Goal: Check status: Check status

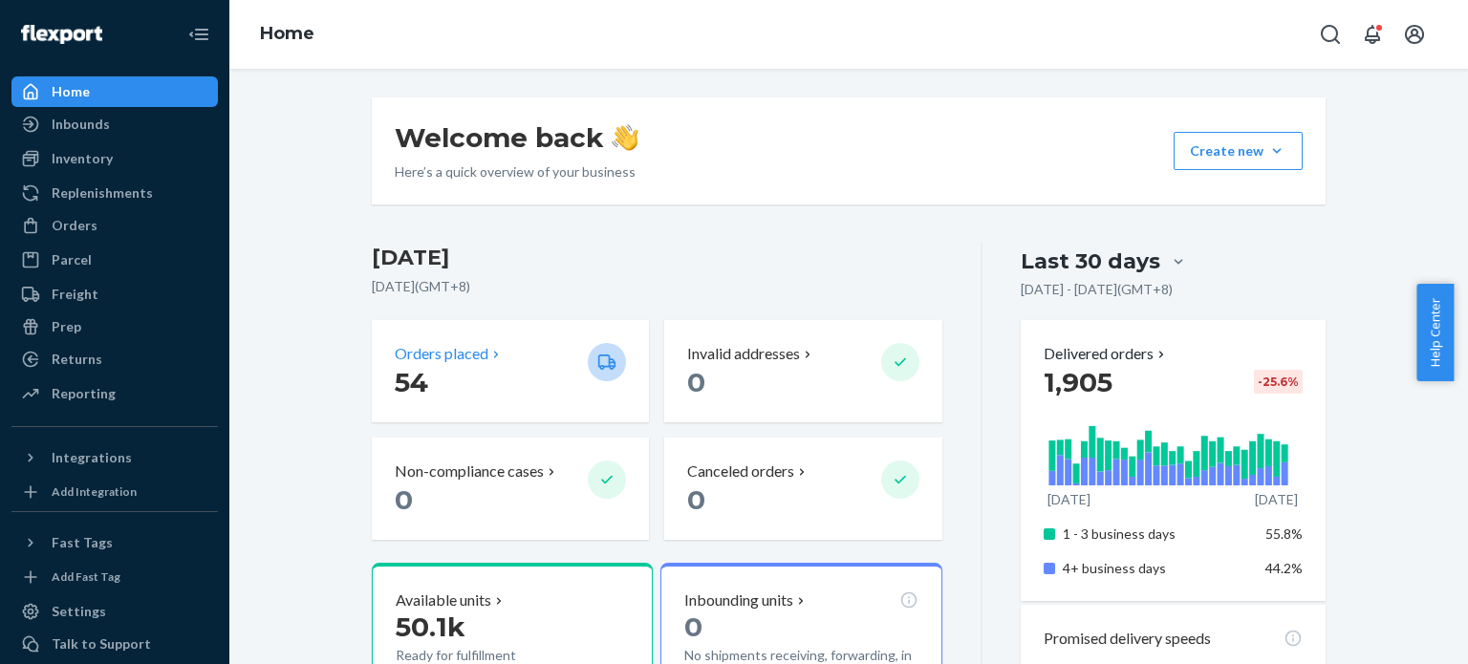
click at [492, 392] on p "54" at bounding box center [484, 382] width 178 height 34
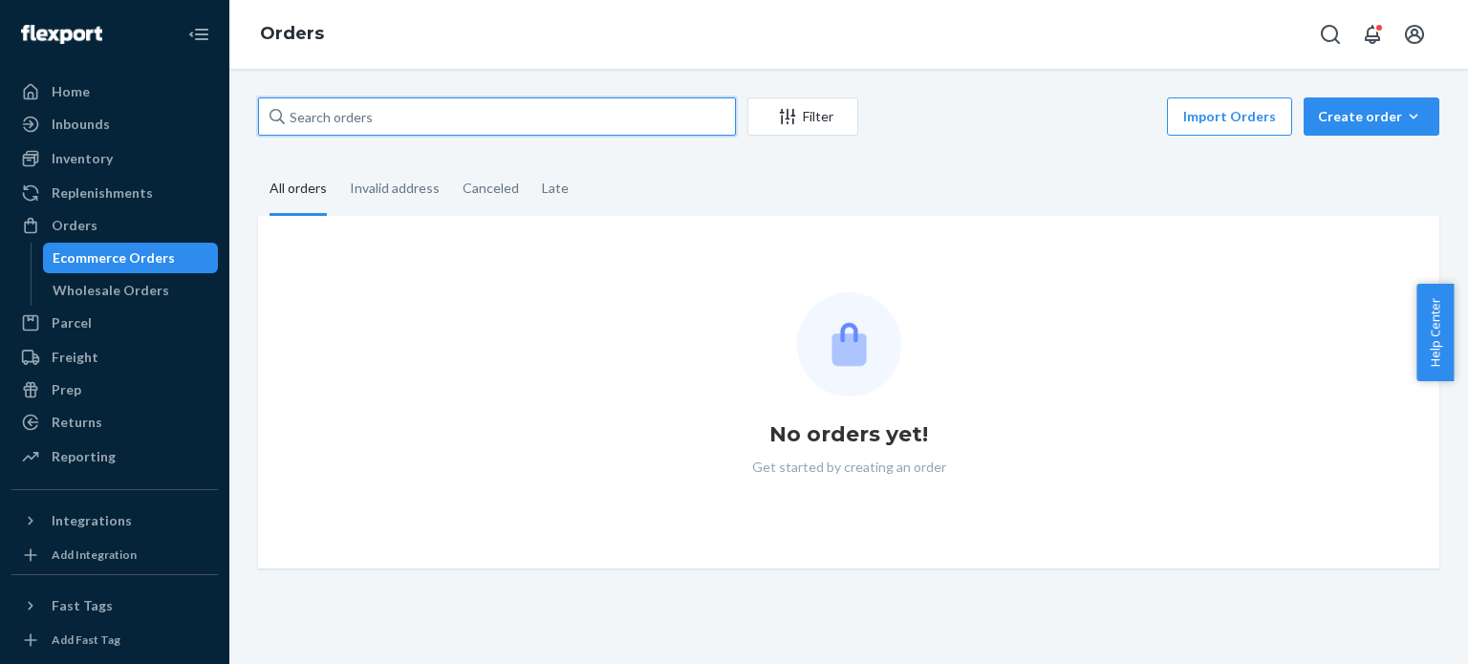
click at [550, 116] on input "text" at bounding box center [497, 116] width 478 height 38
paste input "900360"
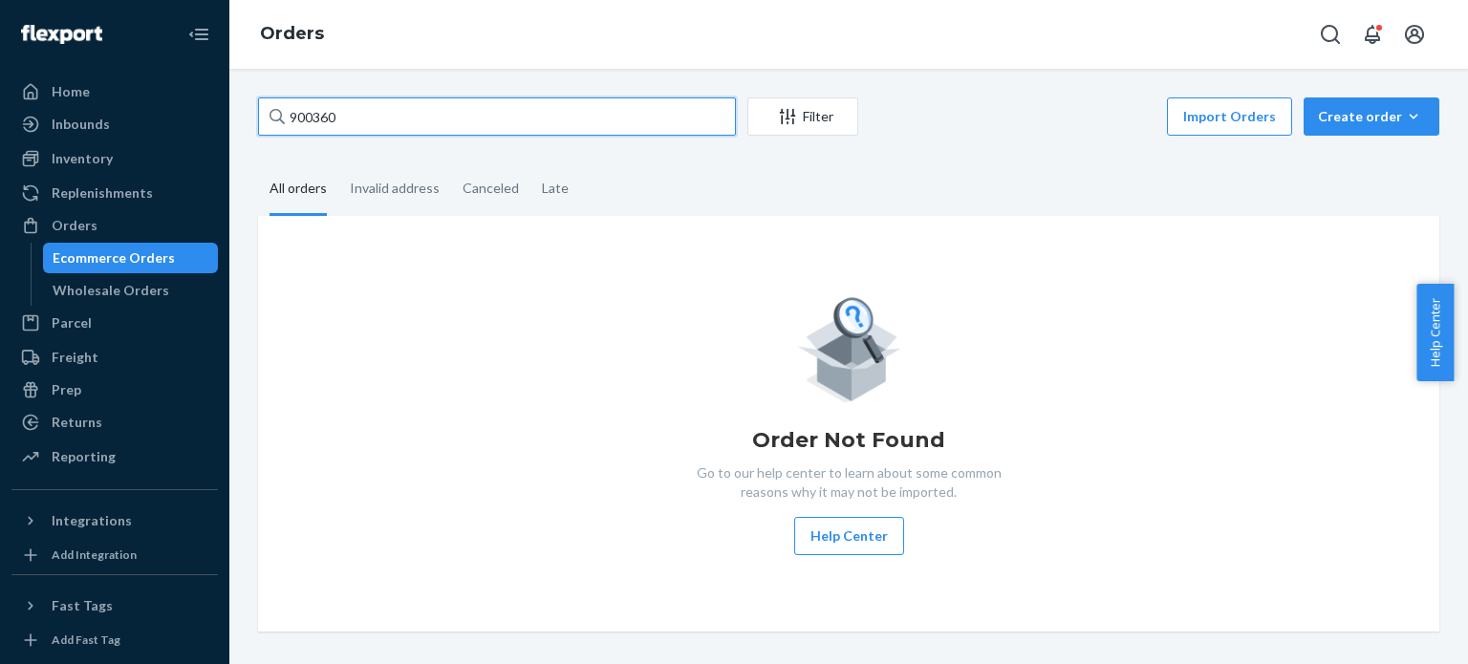
click at [493, 120] on input "900360" at bounding box center [497, 116] width 478 height 38
type input "900360"
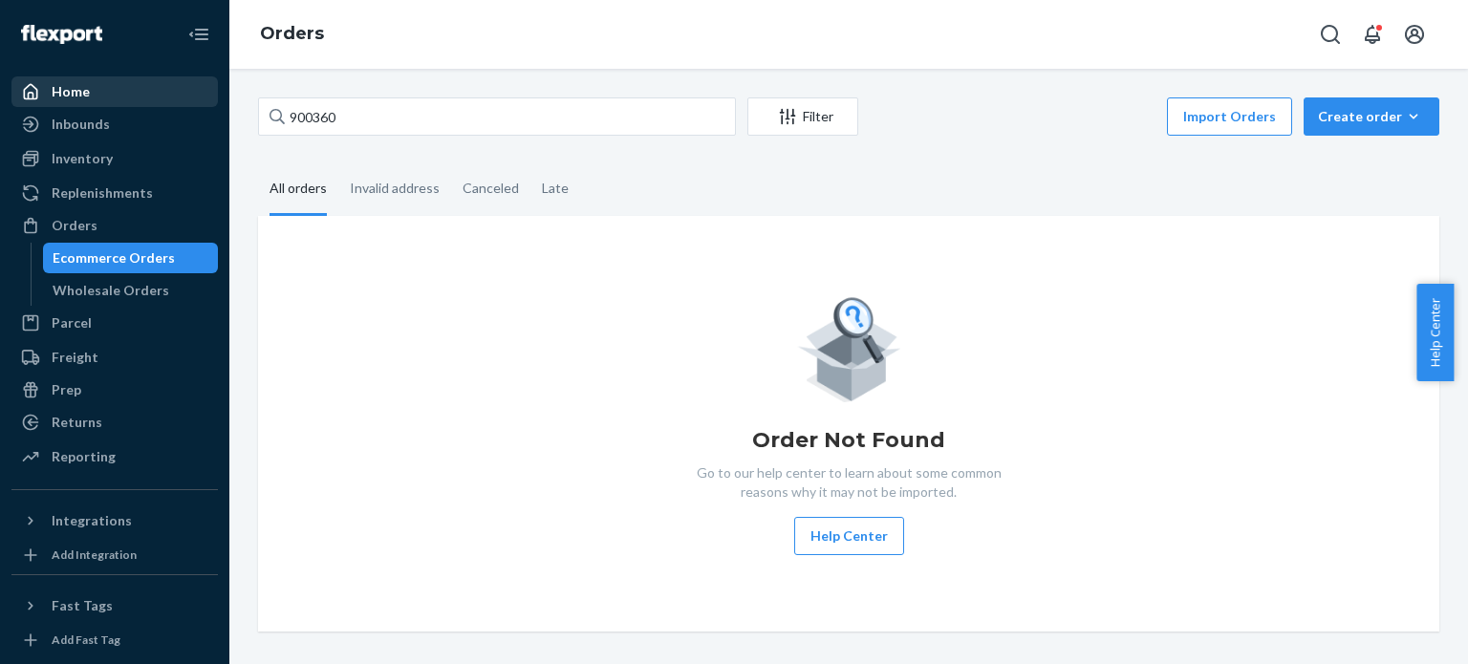
click at [56, 87] on div "Home" at bounding box center [71, 91] width 38 height 19
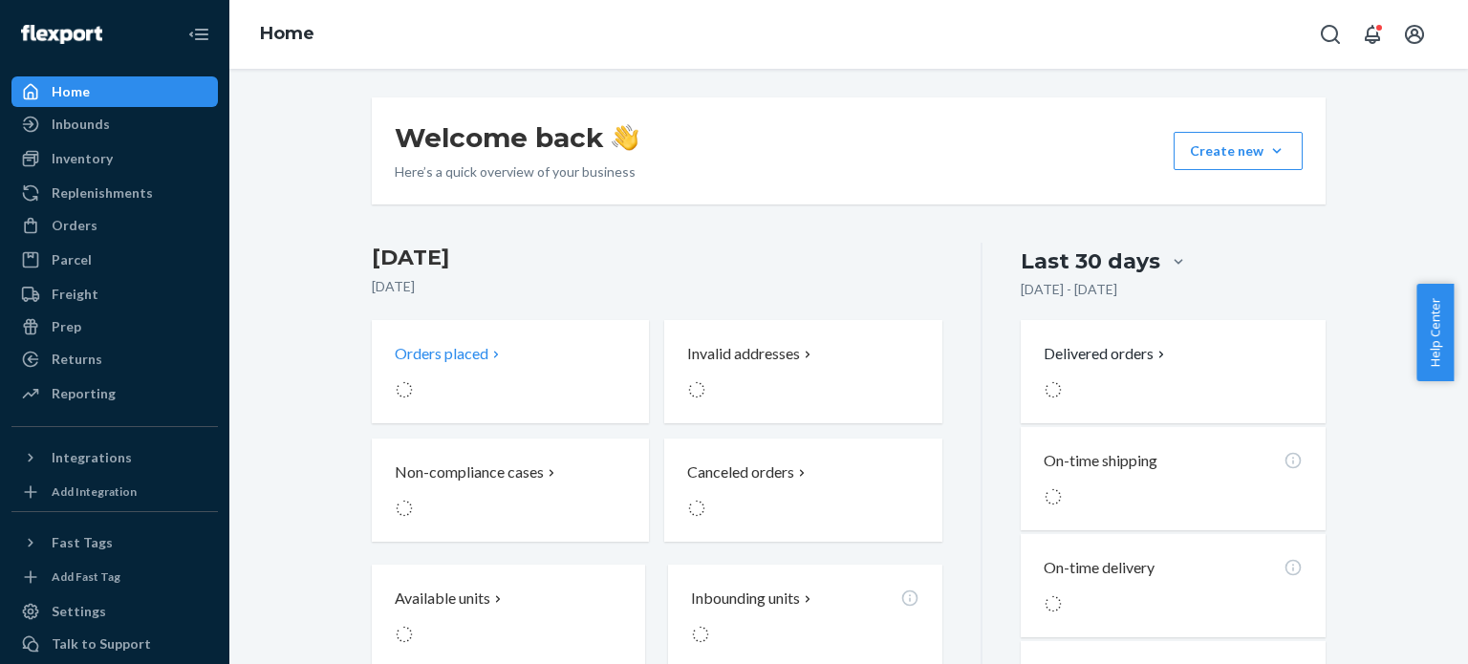
click at [550, 372] on div "Orders placed" at bounding box center [484, 371] width 178 height 57
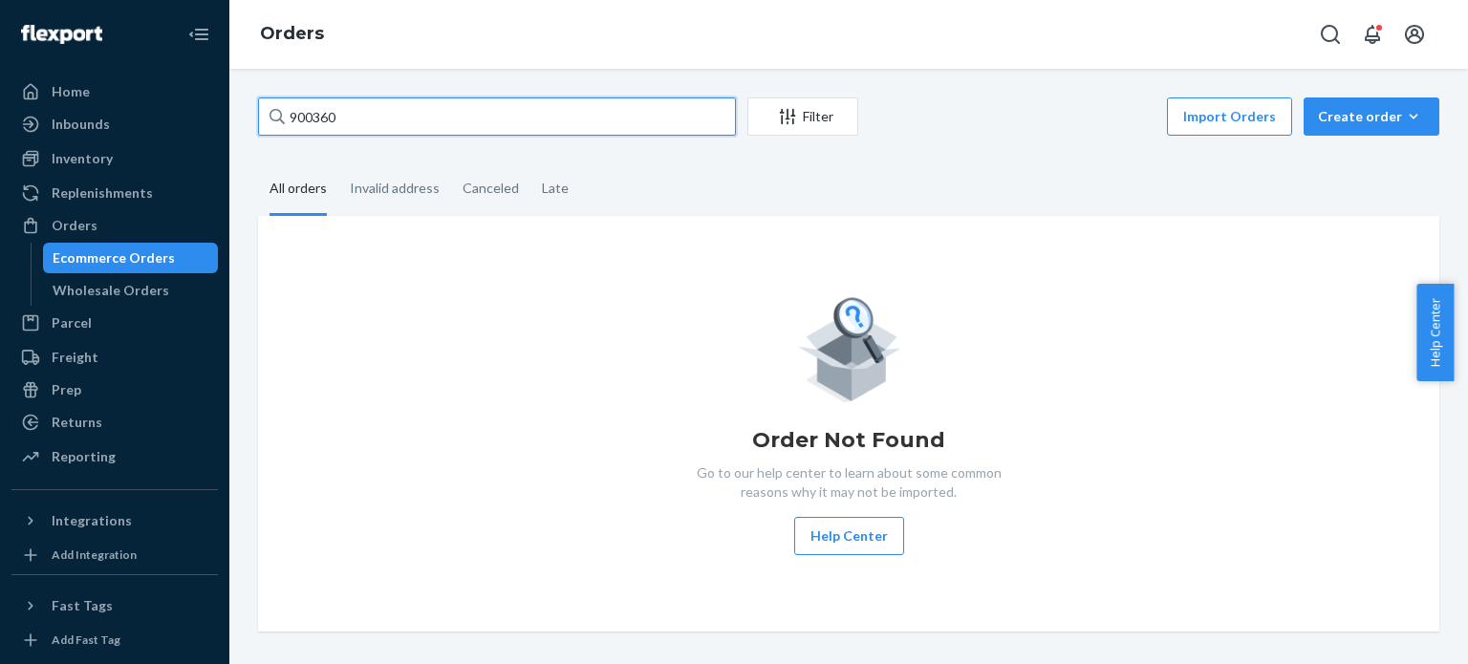
click at [486, 118] on input "900360" at bounding box center [497, 116] width 478 height 38
click at [407, 118] on input "900360" at bounding box center [497, 116] width 478 height 38
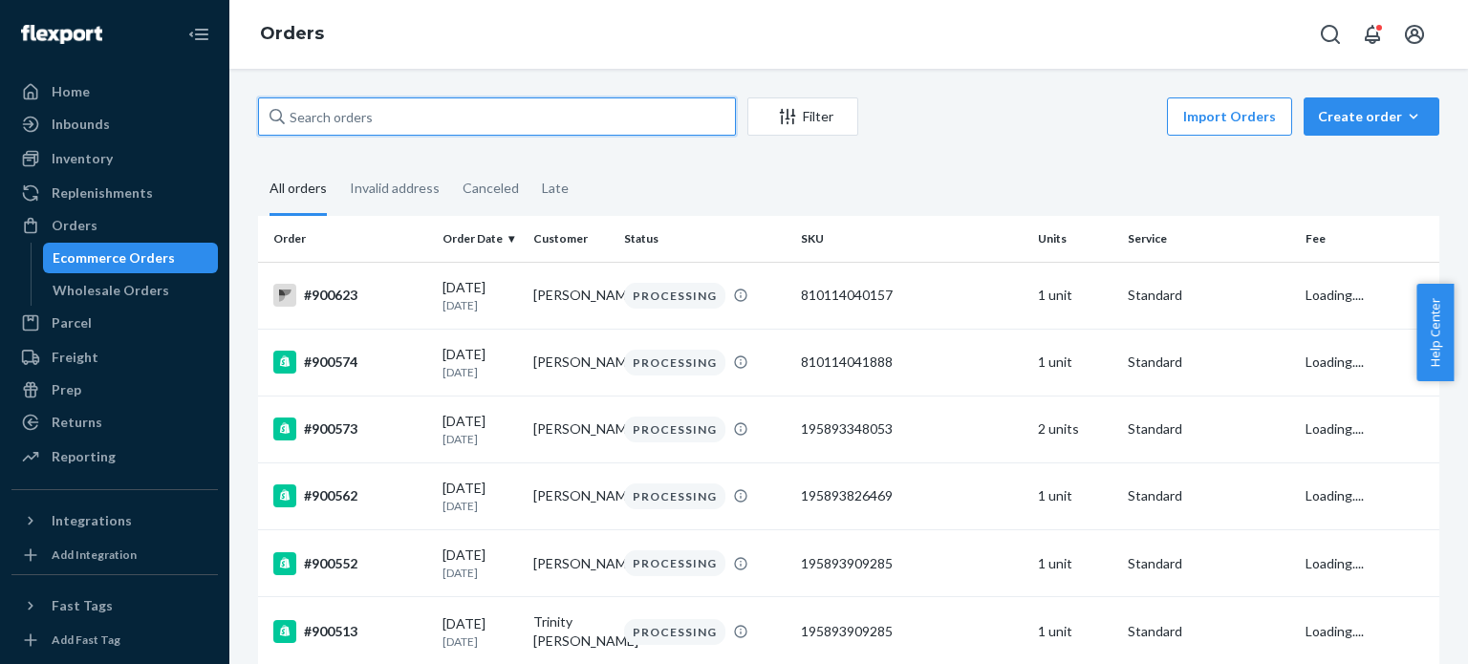
click at [622, 114] on input "text" at bounding box center [497, 116] width 478 height 38
paste input "[PERSON_NAME]"
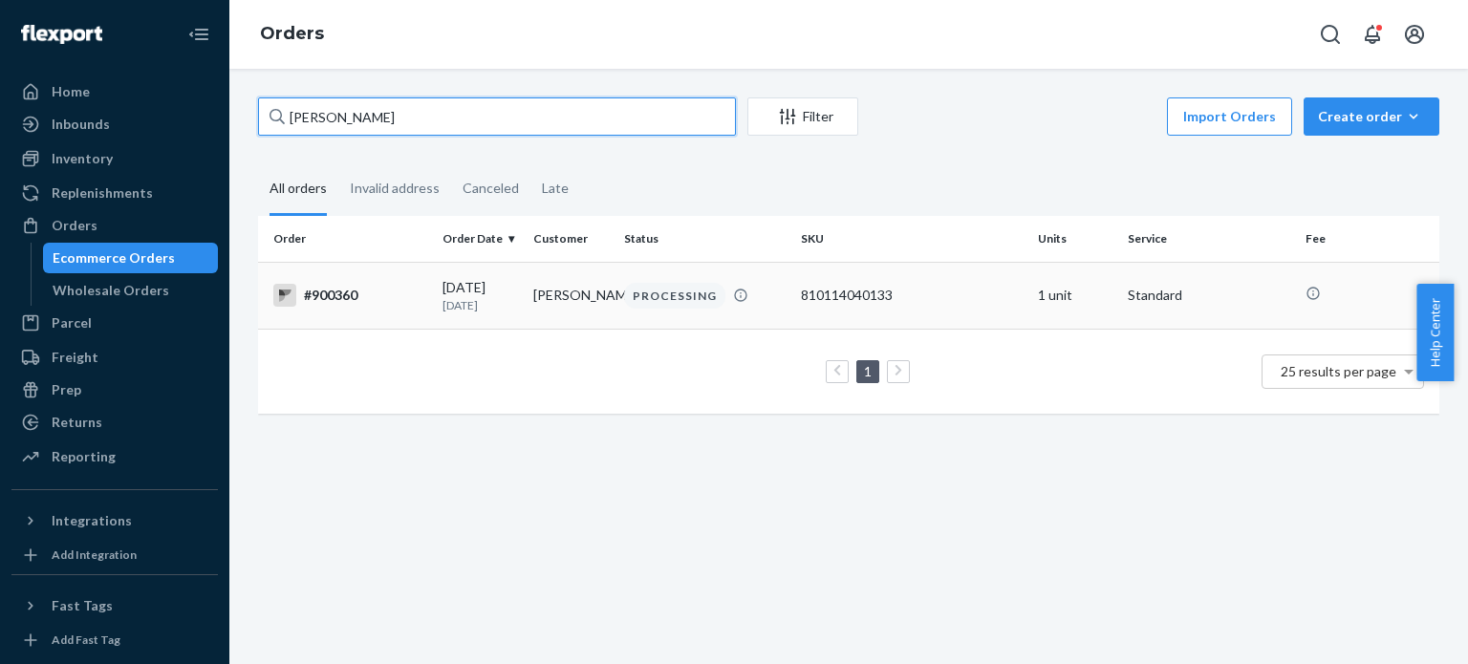
type input "[PERSON_NAME]"
